Goal: Task Accomplishment & Management: Use online tool/utility

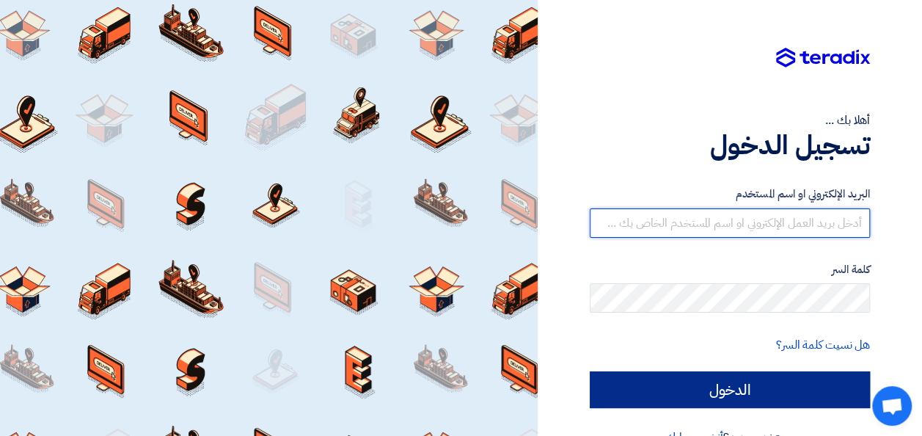
type input "[EMAIL_ADDRESS][DOMAIN_NAME]"
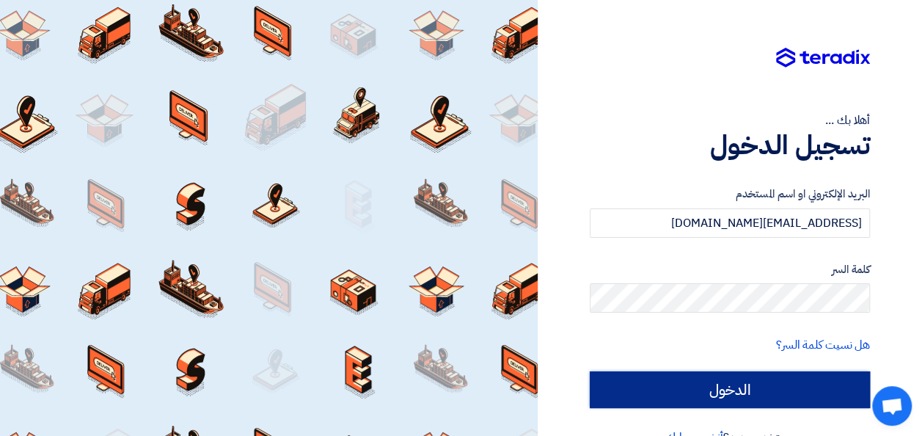
click at [723, 391] on input "الدخول" at bounding box center [730, 389] width 280 height 37
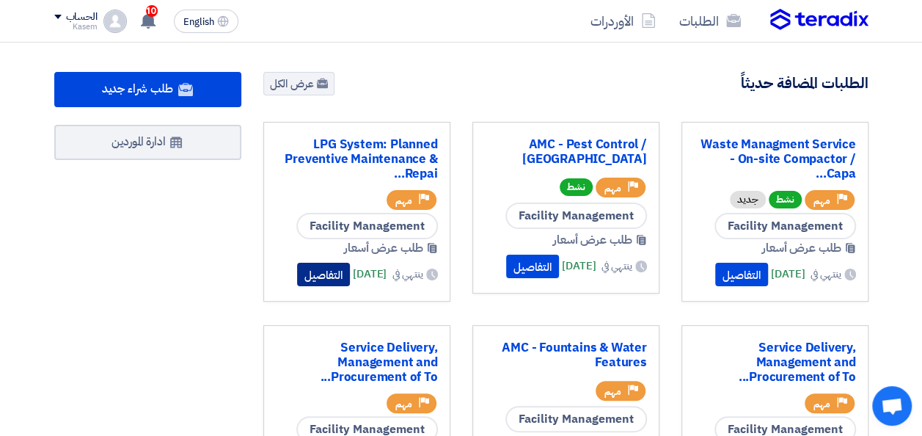
click at [304, 276] on button "التفاصيل" at bounding box center [323, 274] width 53 height 23
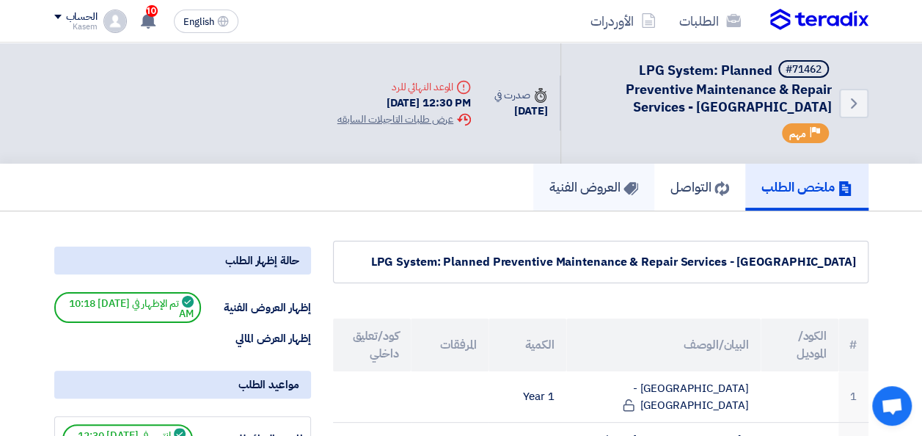
click at [577, 180] on h5 "العروض الفنية" at bounding box center [594, 186] width 89 height 17
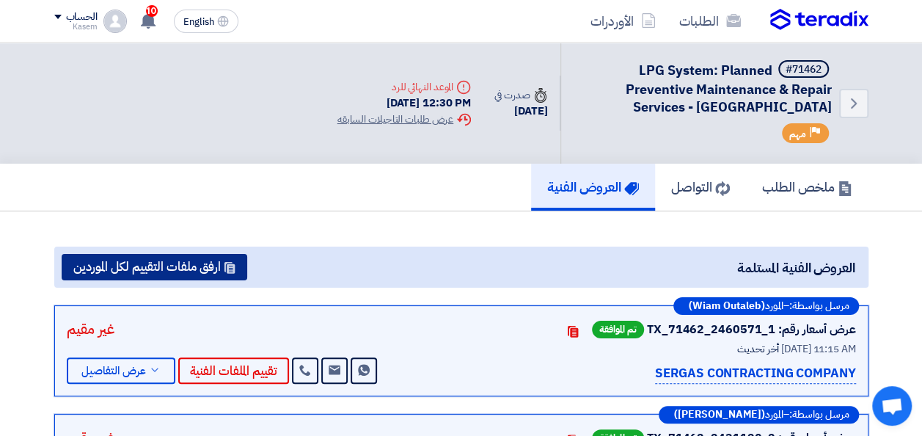
click at [130, 262] on button "ارفق ملفات التقييم لكل الموردين" at bounding box center [155, 267] width 186 height 26
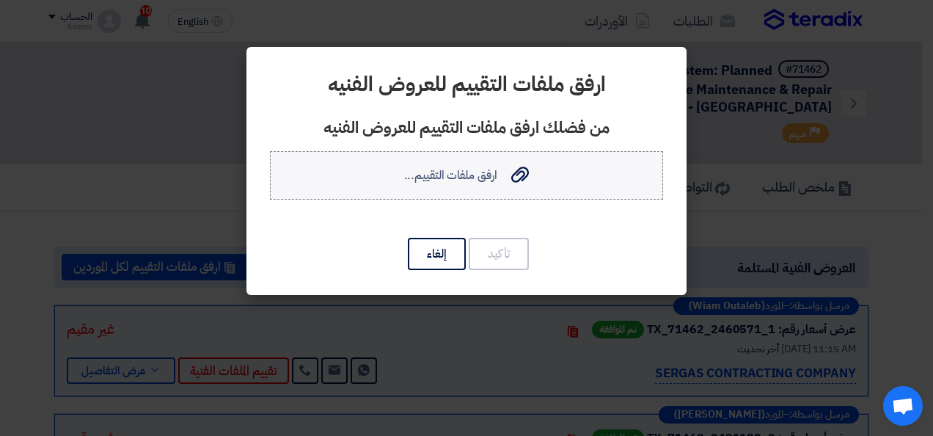
click at [517, 173] on use at bounding box center [520, 175] width 18 height 16
click at [0, 0] on input "ارفق ملفات التقييم... ارفق ملفات التقييم..." at bounding box center [0, 0] width 0 height 0
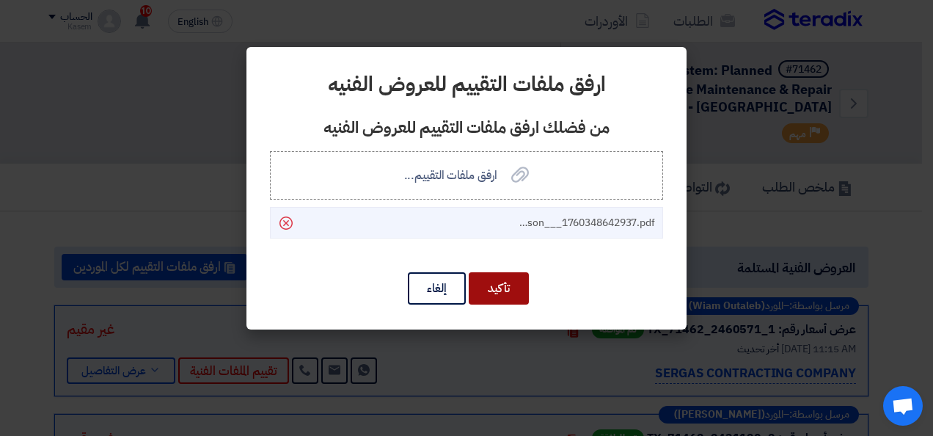
click at [514, 283] on button "تأكيد" at bounding box center [499, 288] width 60 height 32
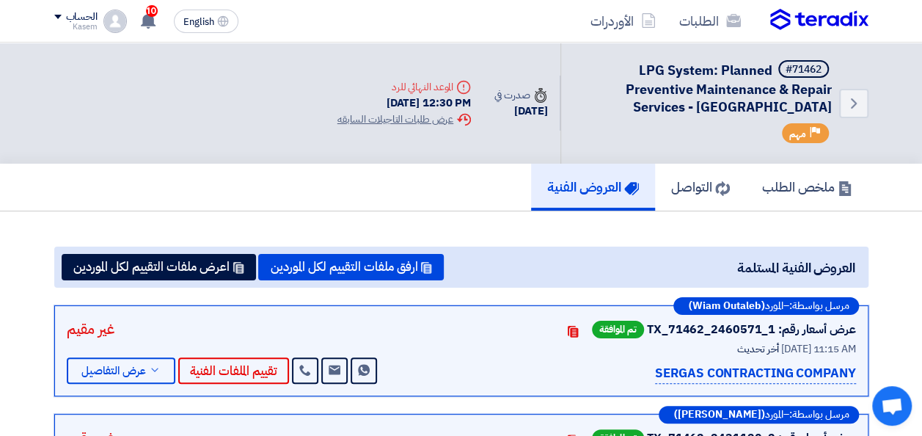
scroll to position [73, 0]
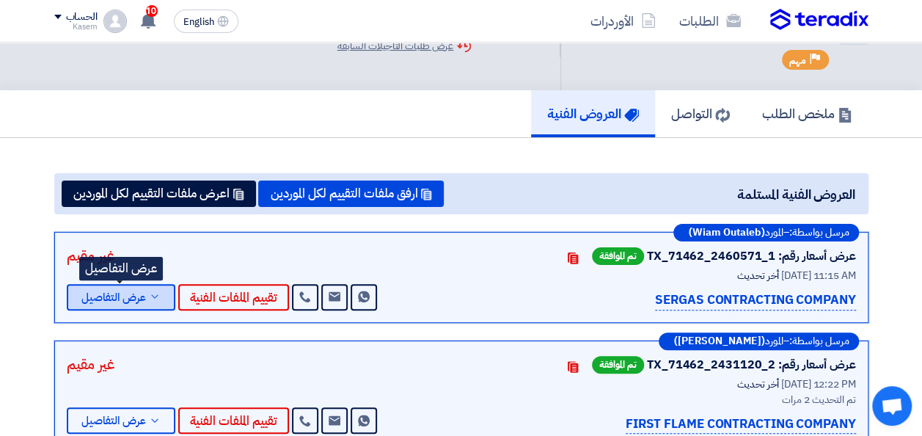
click at [120, 293] on span "عرض التفاصيل" at bounding box center [113, 297] width 65 height 11
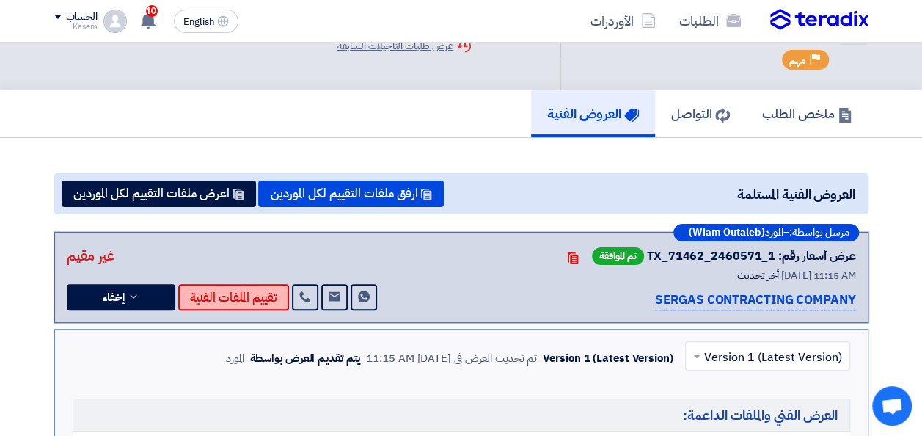
click at [222, 290] on button "تقييم الملفات الفنية" at bounding box center [233, 297] width 111 height 26
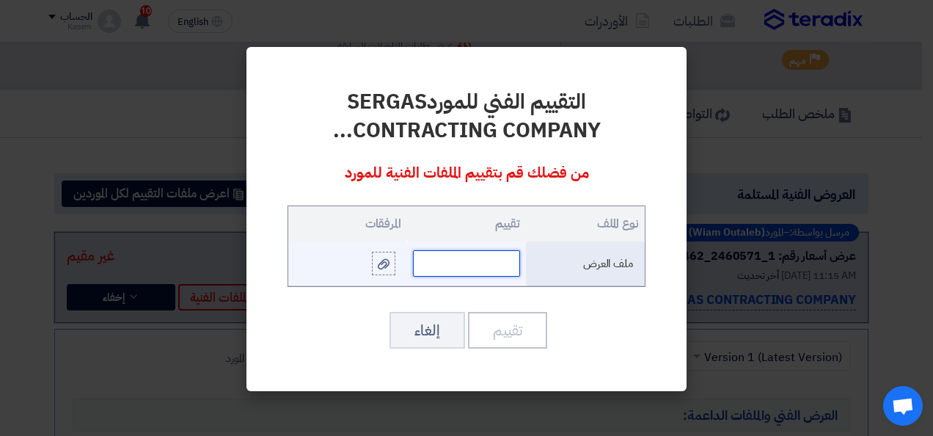
click at [470, 266] on input "text" at bounding box center [466, 263] width 107 height 26
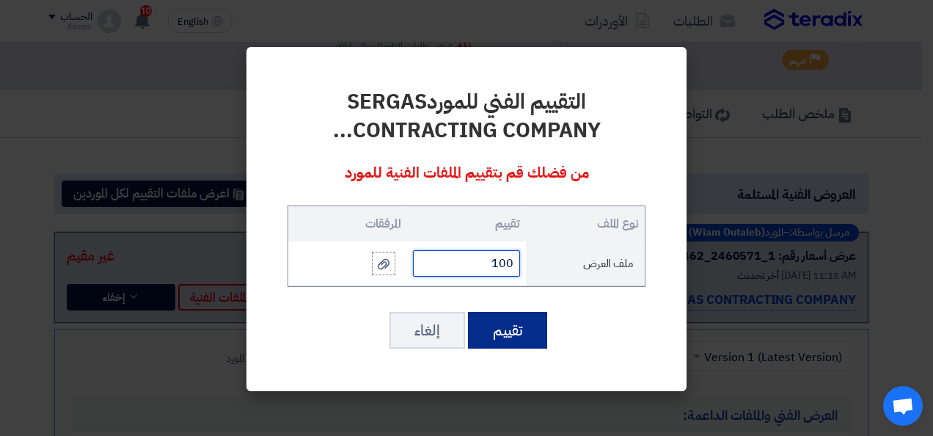
type input "100"
click at [506, 327] on button "تقييم" at bounding box center [507, 330] width 79 height 37
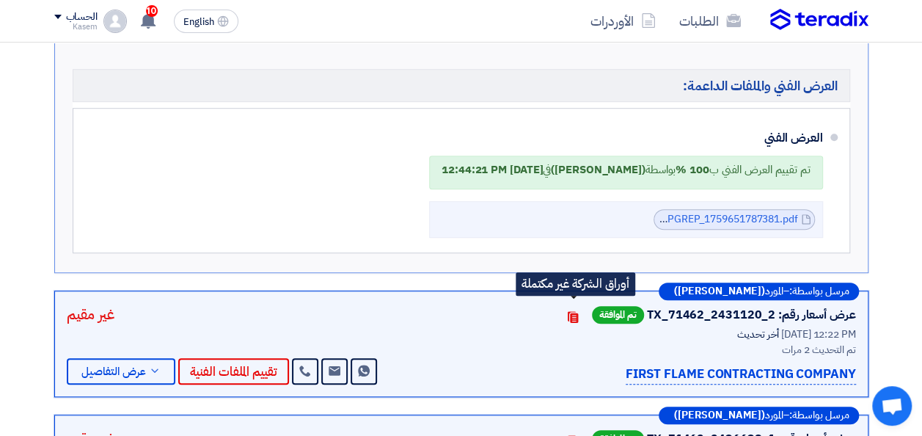
scroll to position [440, 0]
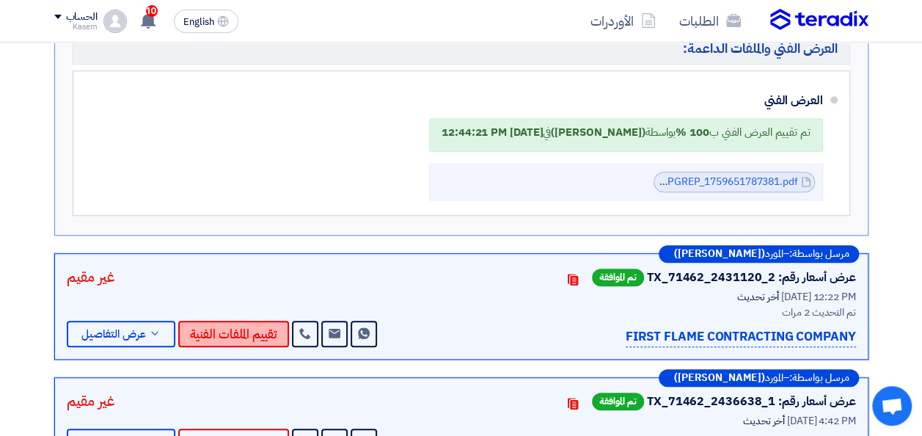
click at [230, 326] on button "تقييم الملفات الفنية" at bounding box center [233, 334] width 111 height 26
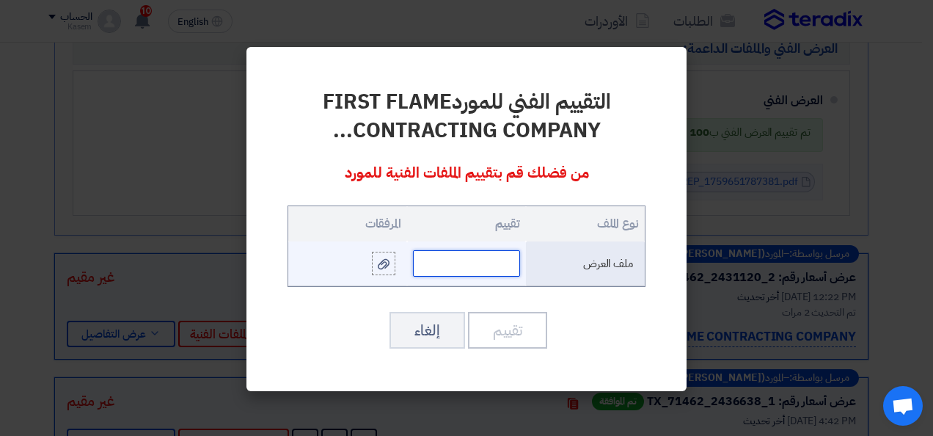
click at [491, 261] on input "text" at bounding box center [466, 263] width 107 height 26
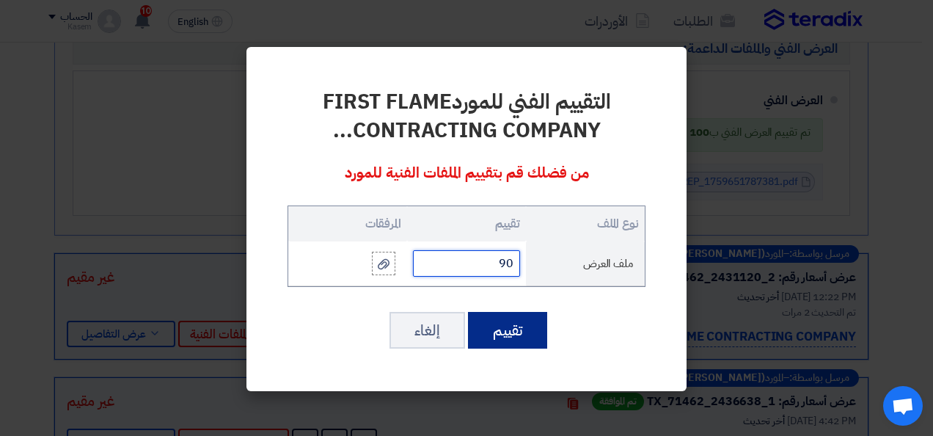
type input "90"
click at [511, 329] on button "تقييم" at bounding box center [507, 330] width 79 height 37
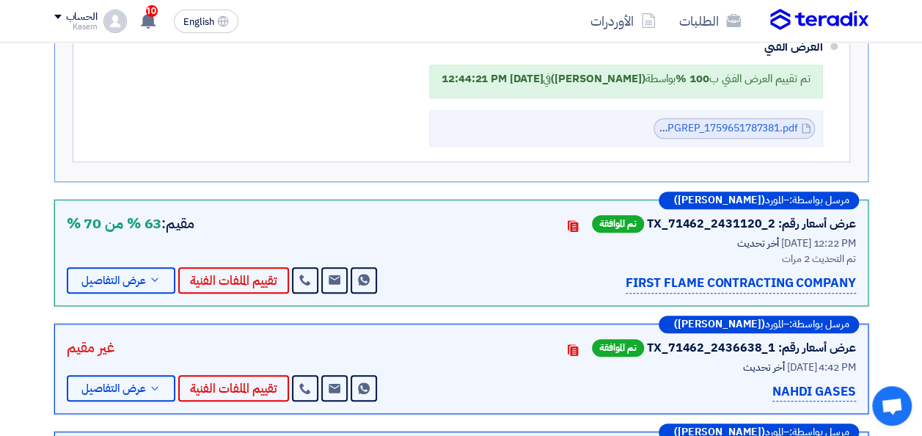
scroll to position [660, 0]
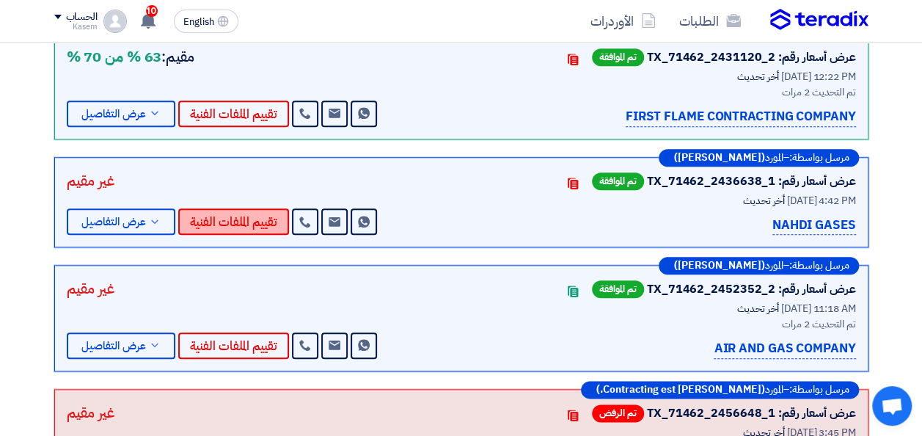
click at [241, 213] on button "تقييم الملفات الفنية" at bounding box center [233, 221] width 111 height 26
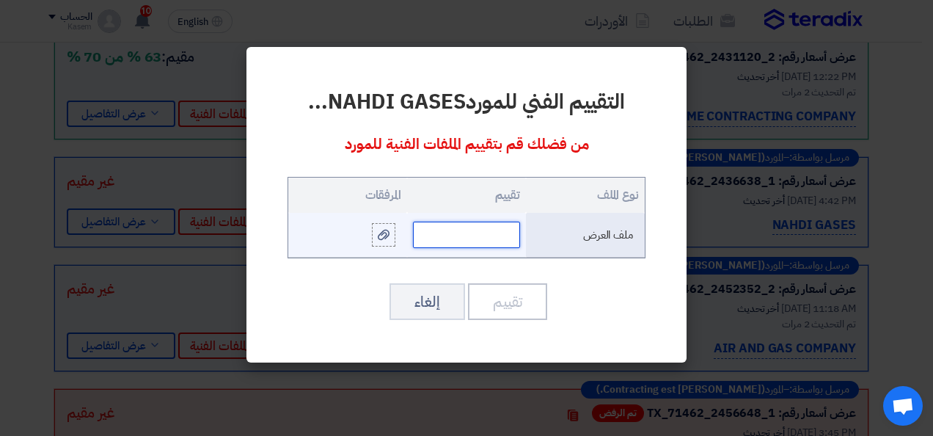
click at [494, 235] on input "text" at bounding box center [466, 235] width 107 height 26
type input "0"
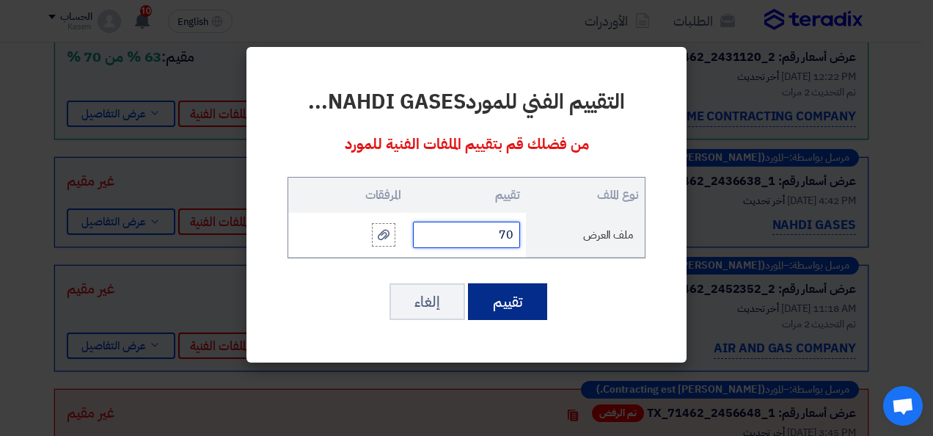
type input "70"
click at [506, 298] on button "تقييم" at bounding box center [507, 301] width 79 height 37
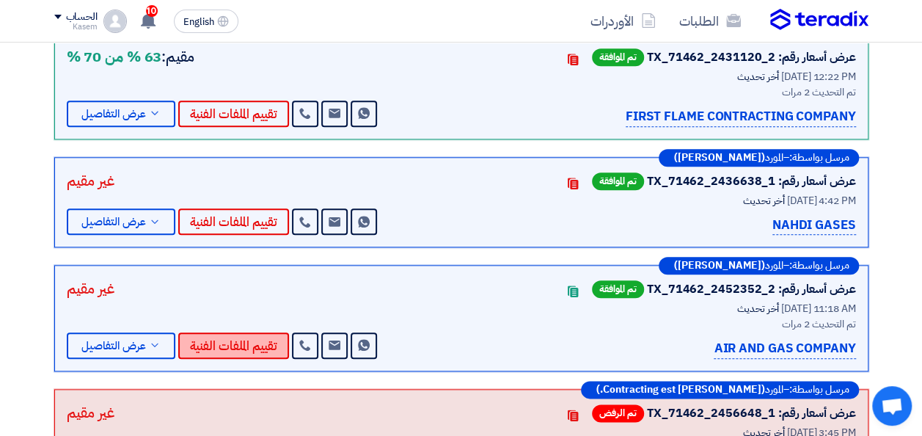
click at [239, 340] on button "تقييم الملفات الفنية" at bounding box center [233, 345] width 111 height 26
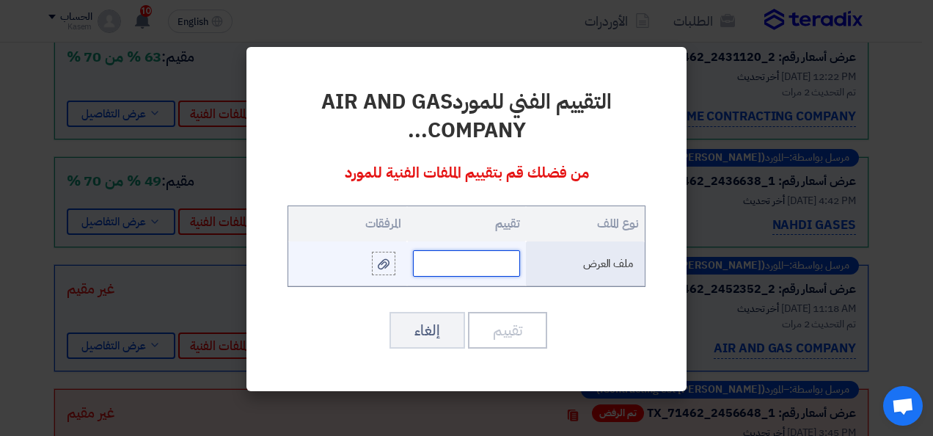
click at [516, 268] on input "text" at bounding box center [466, 263] width 107 height 26
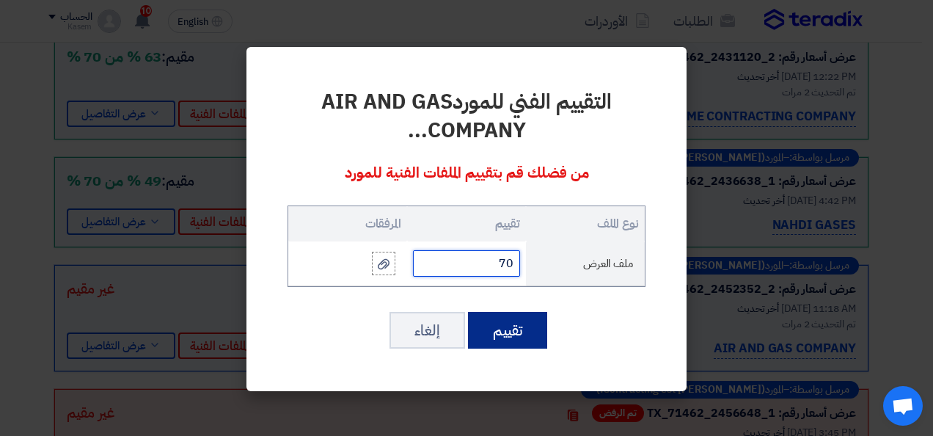
type input "70"
click at [514, 326] on button "تقييم" at bounding box center [507, 330] width 79 height 37
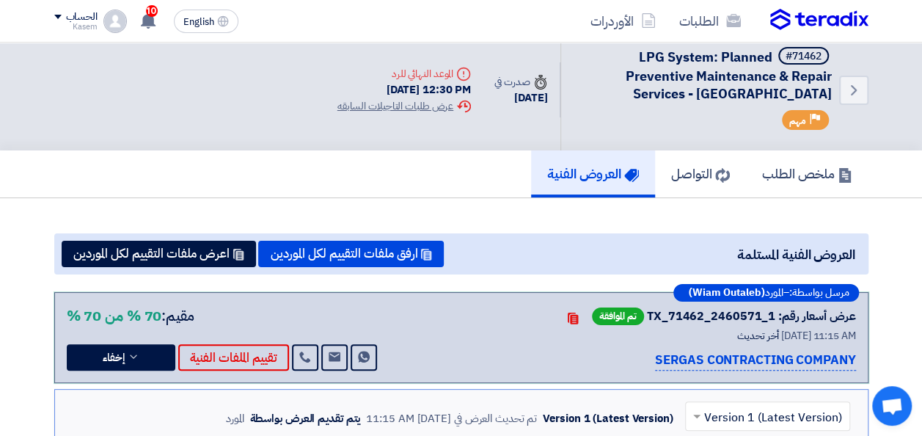
scroll to position [0, 0]
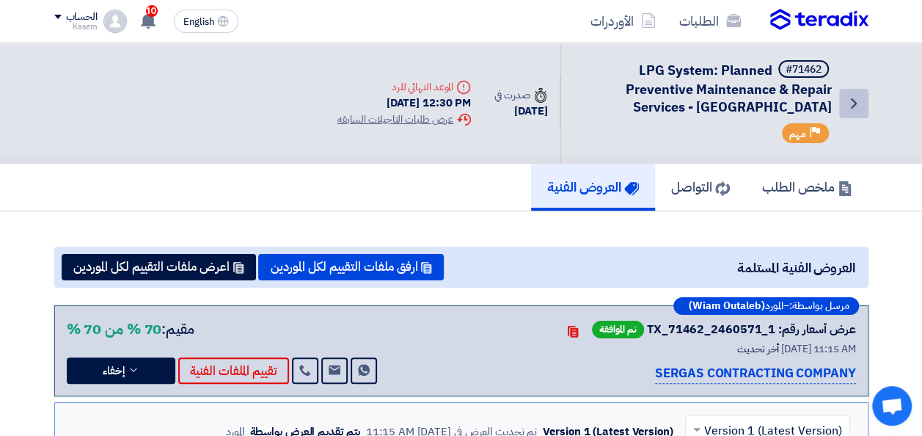
click at [853, 98] on icon "Back" at bounding box center [854, 104] width 18 height 18
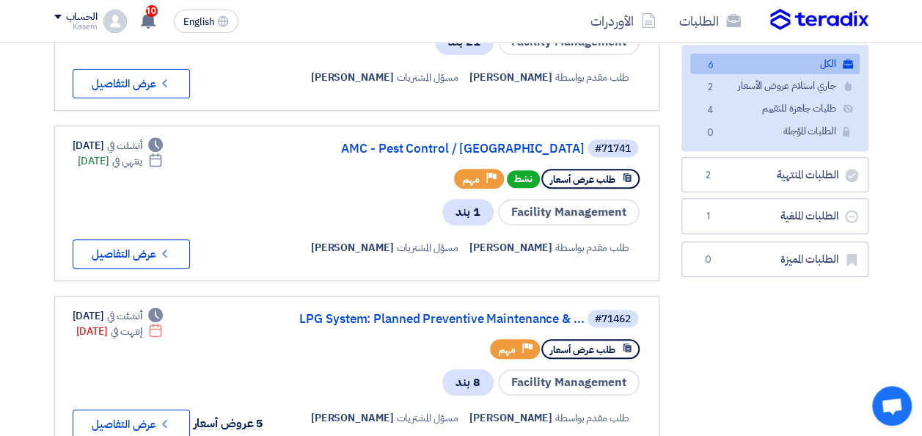
scroll to position [147, 0]
